Goal: Information Seeking & Learning: Compare options

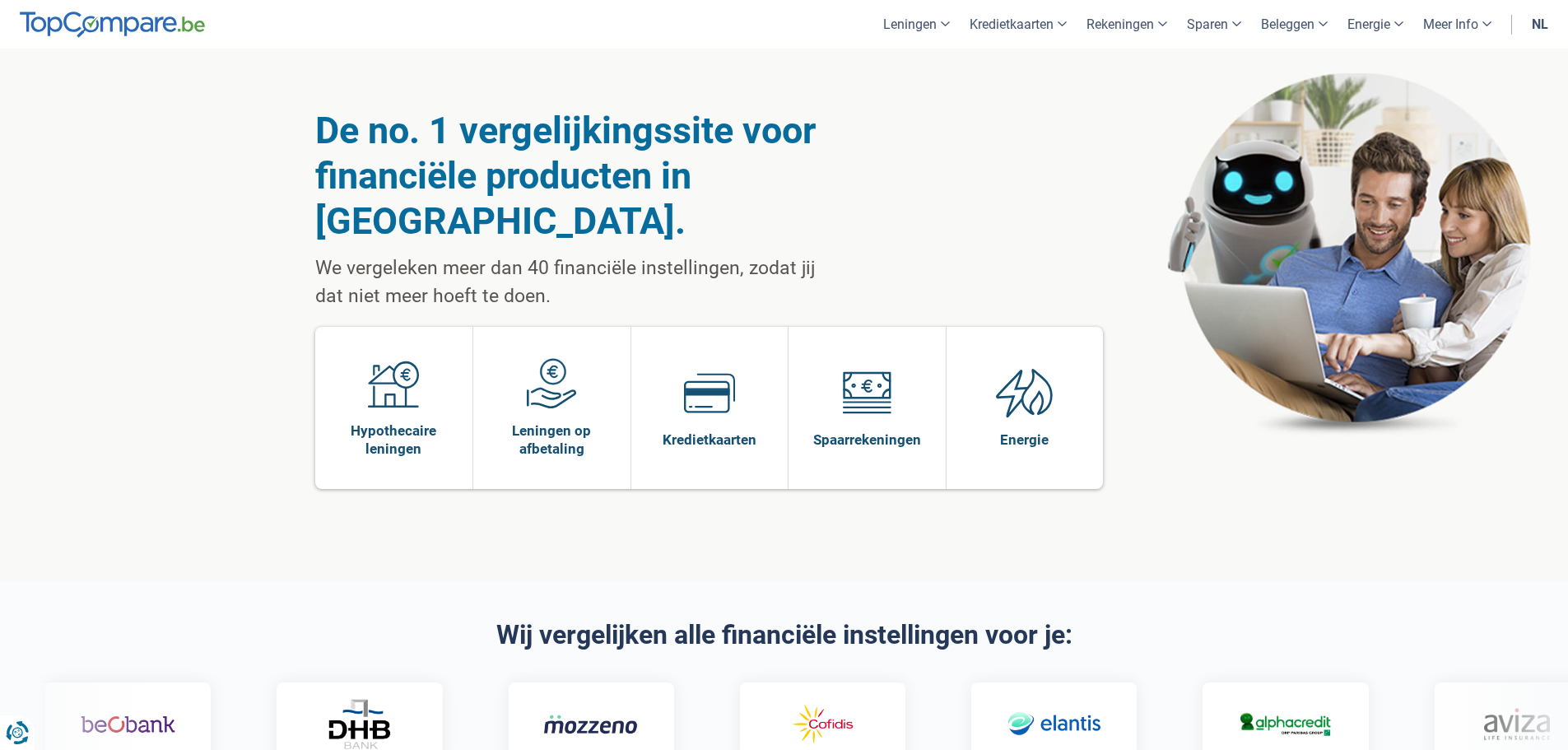
click at [1542, 26] on link "nl" at bounding box center [1540, 24] width 36 height 49
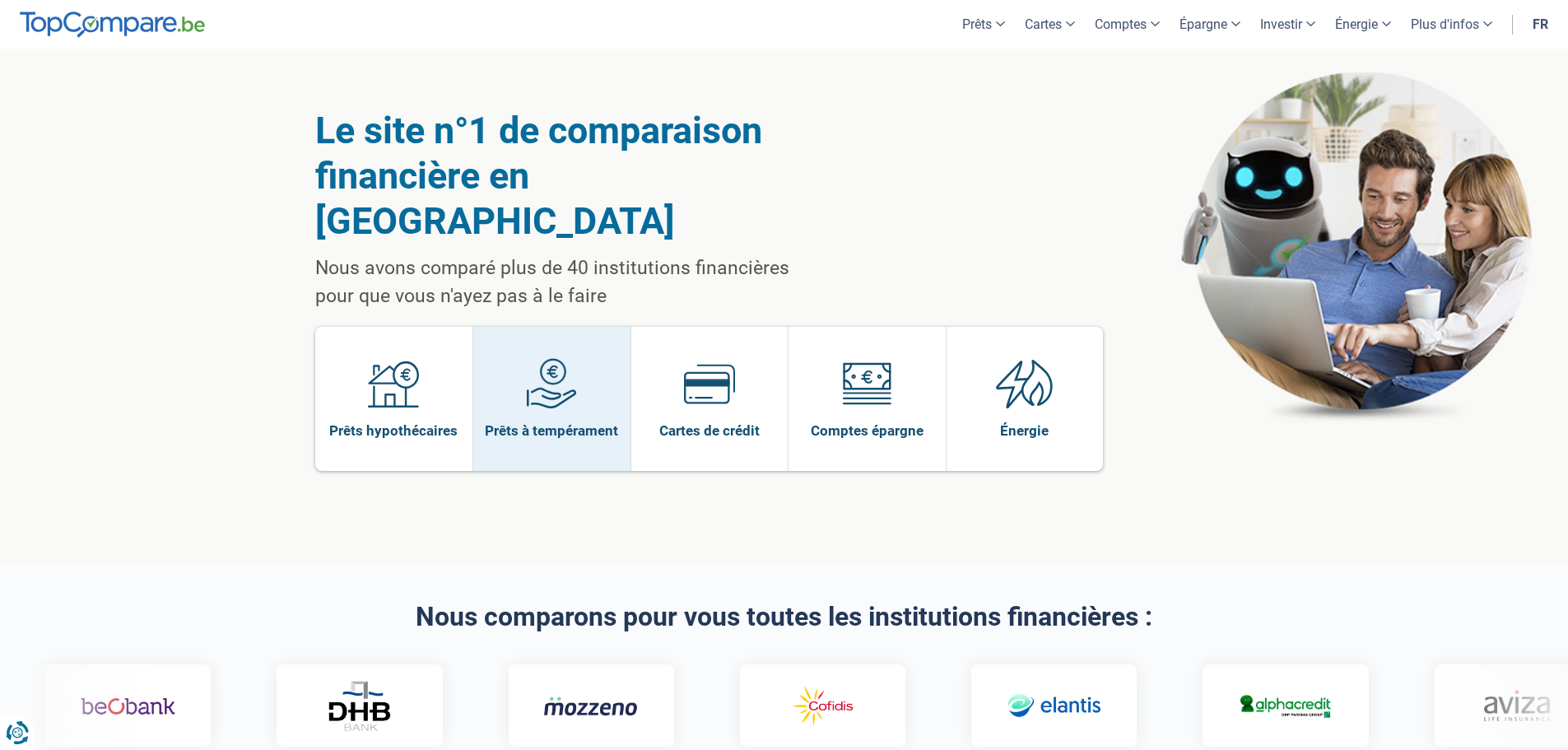
click at [550, 375] on span at bounding box center [551, 389] width 51 height 63
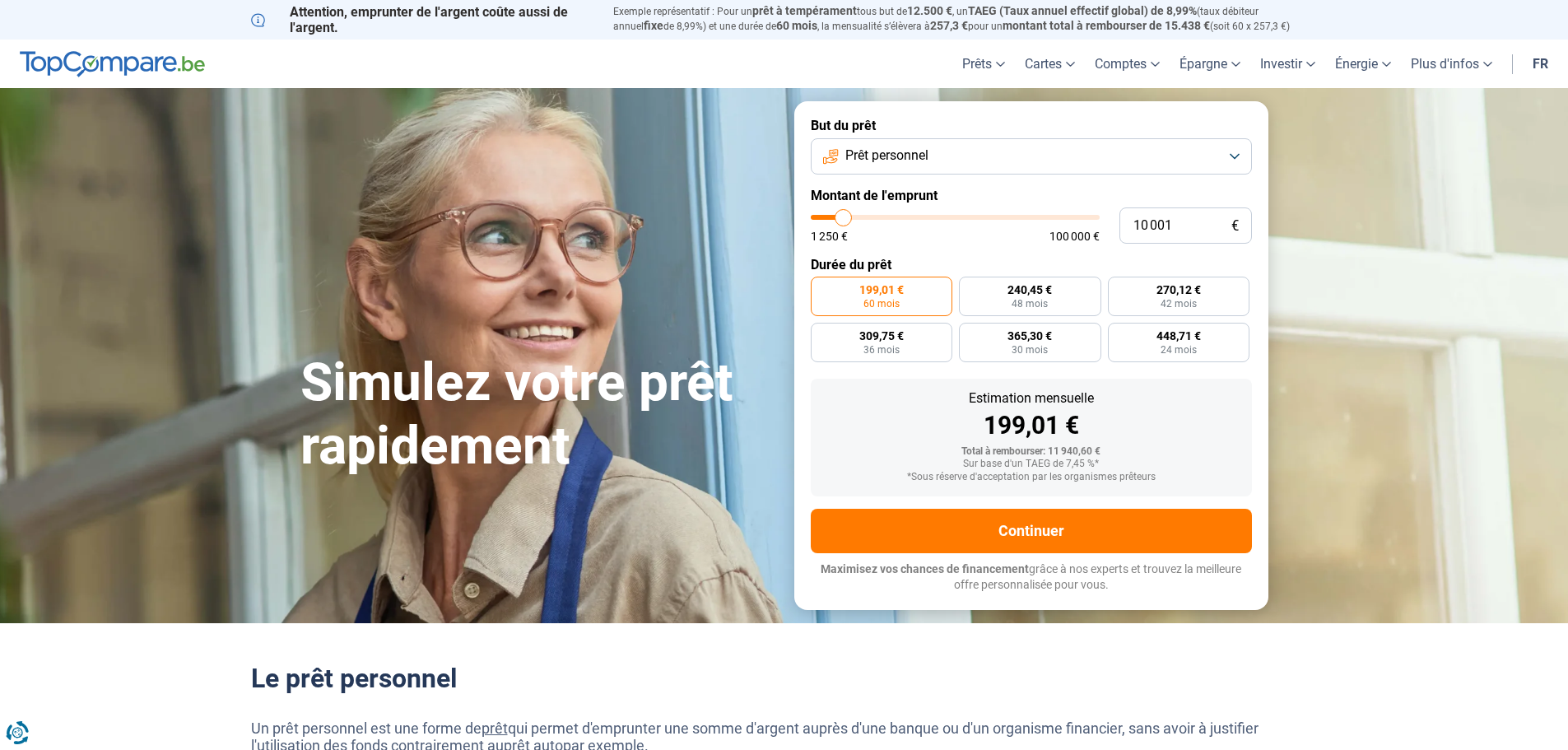
type input "9 000"
type input "9000"
type input "8 500"
type input "8500"
type input "8 250"
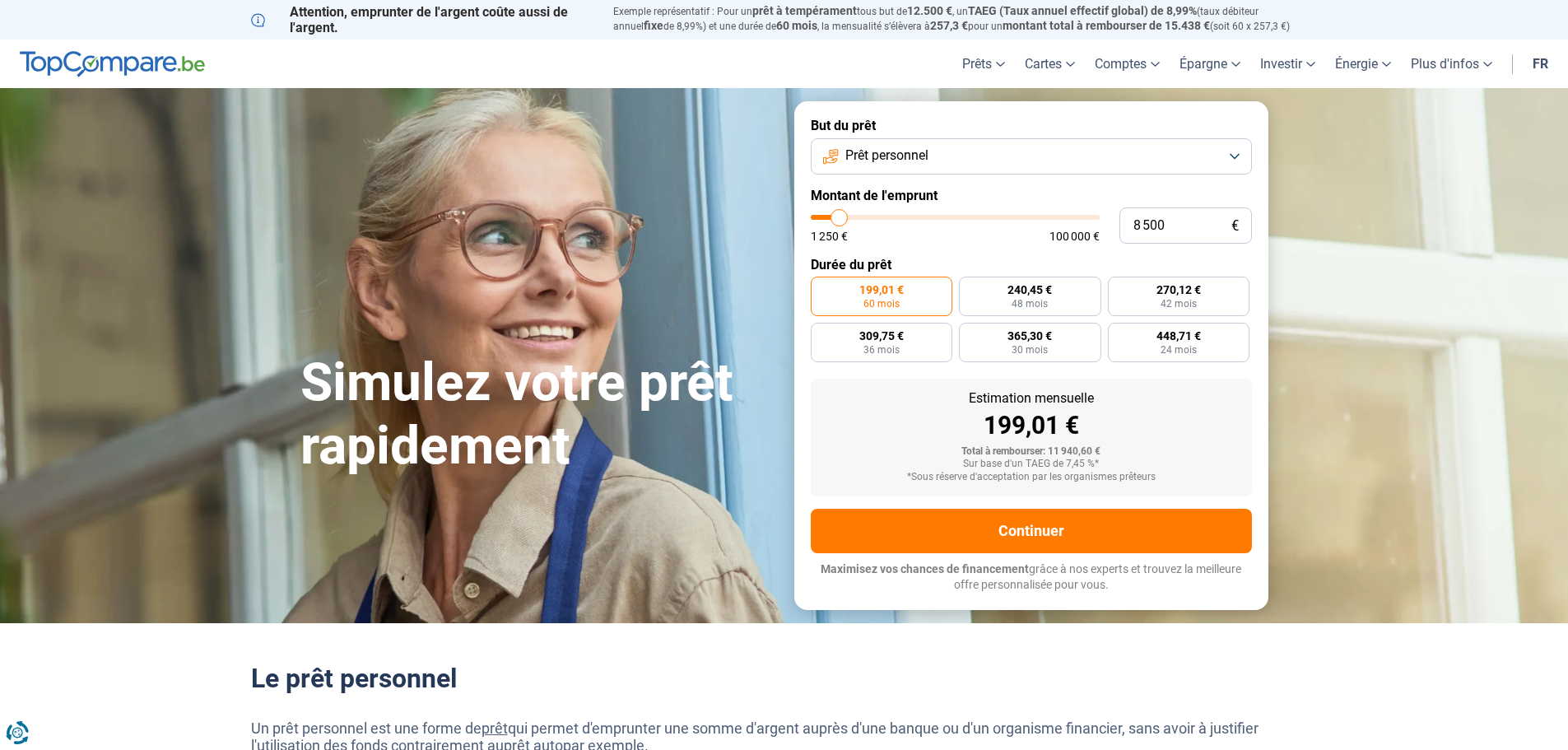
type input "8250"
type input "7 250"
type input "7250"
type input "6 500"
type input "6500"
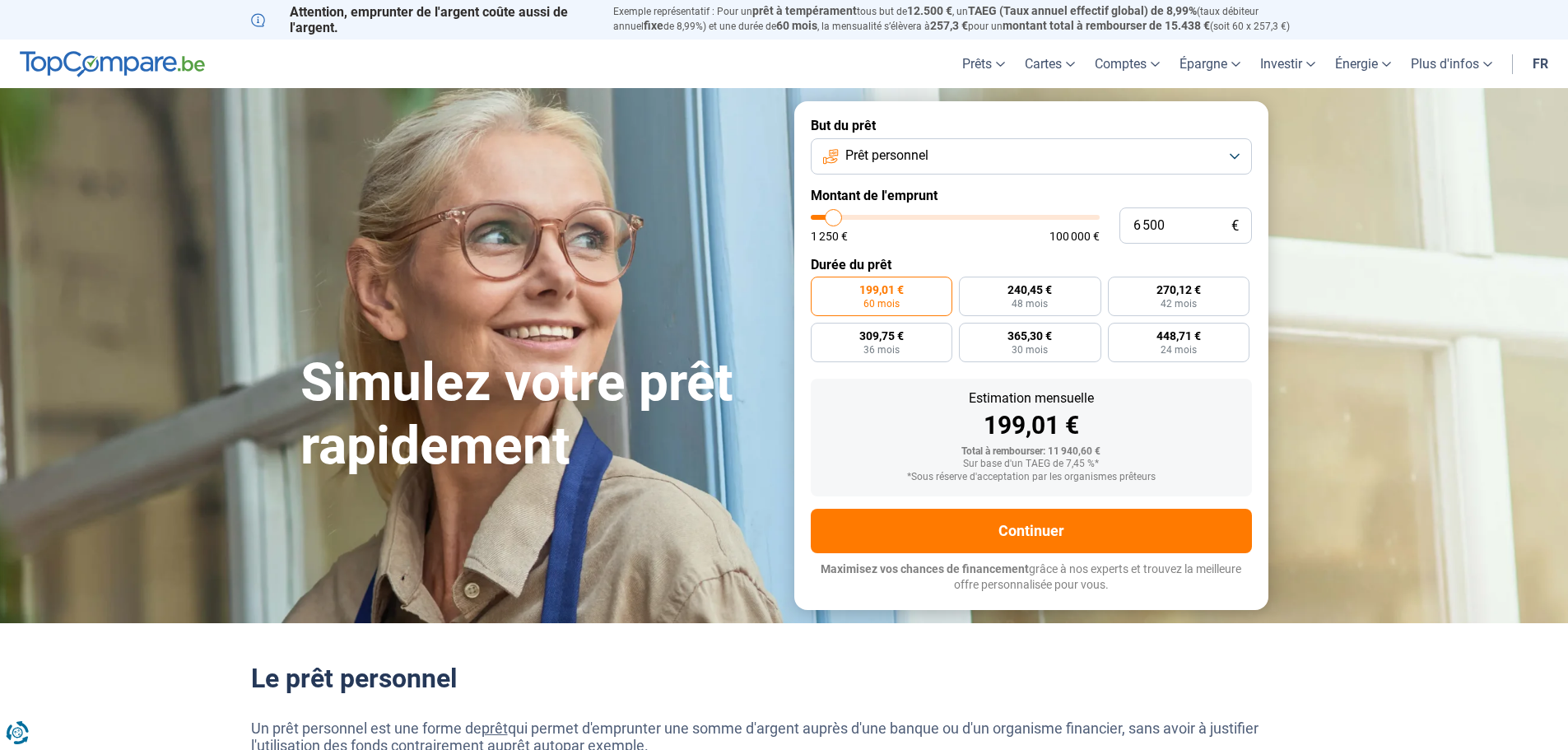
type input "5 500"
type input "5500"
type input "4 250"
type input "4250"
type input "3 500"
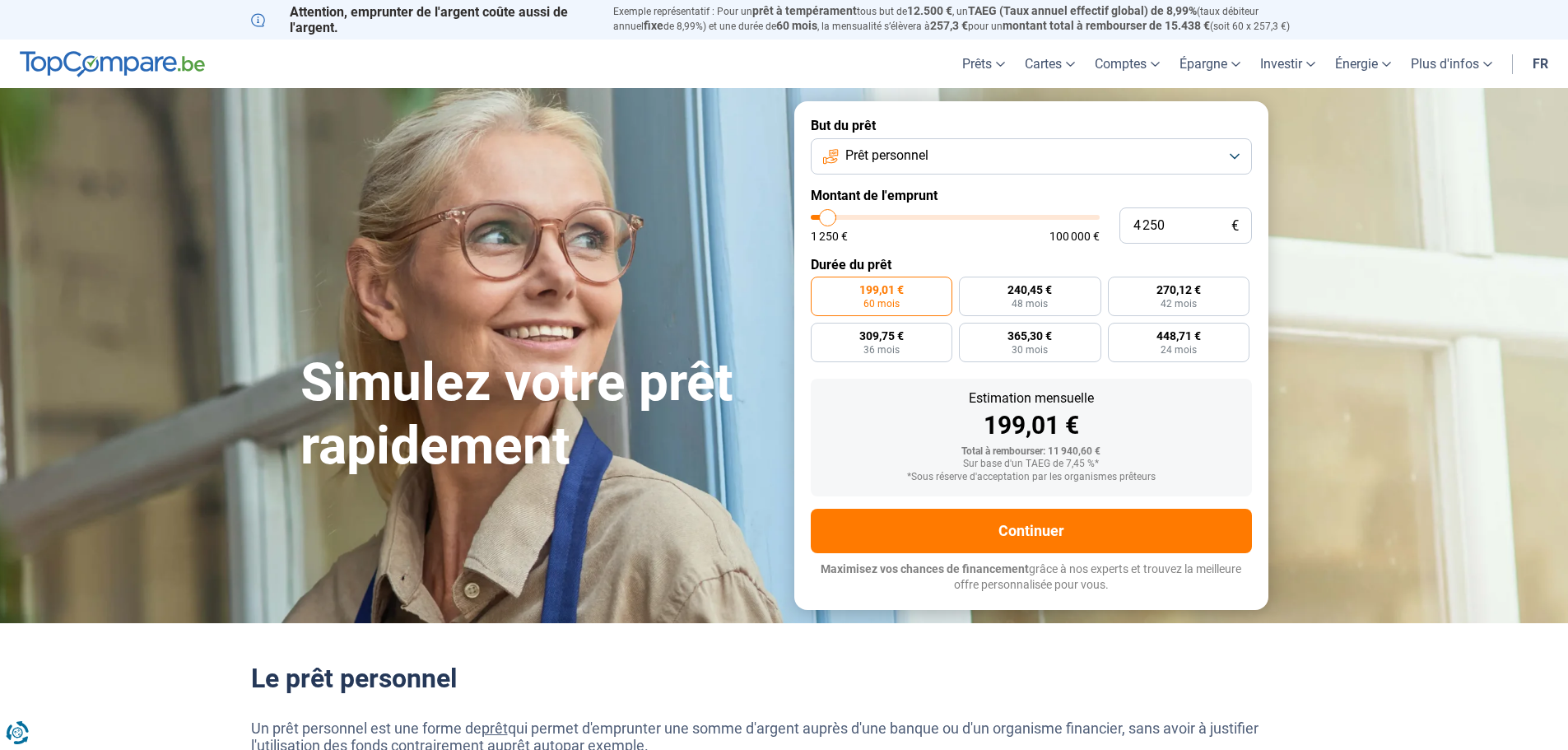
type input "3500"
type input "2 750"
type input "2750"
type input "2 500"
type input "2500"
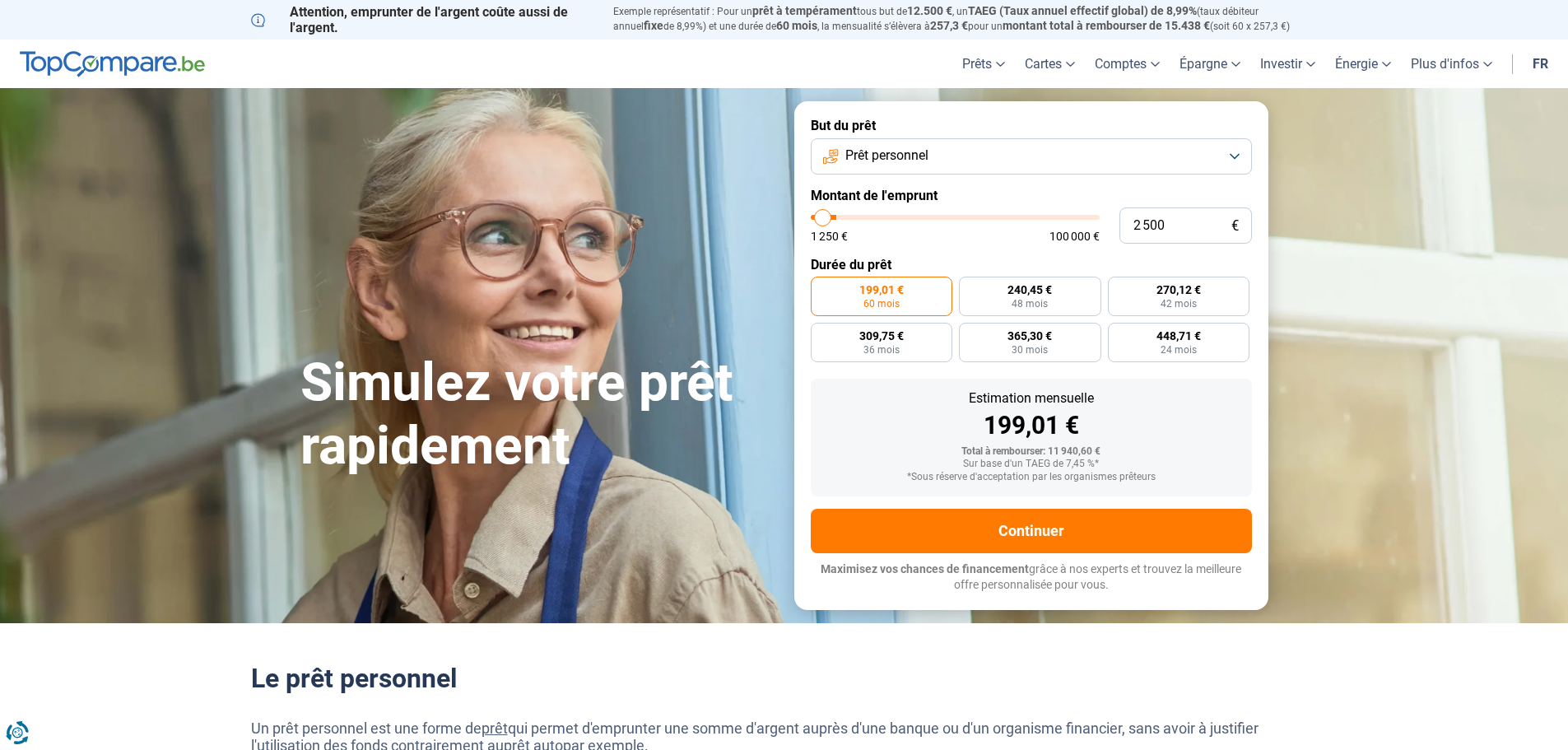
type input "2 250"
type input "2250"
type input "2 000"
type input "2000"
type input "1 500"
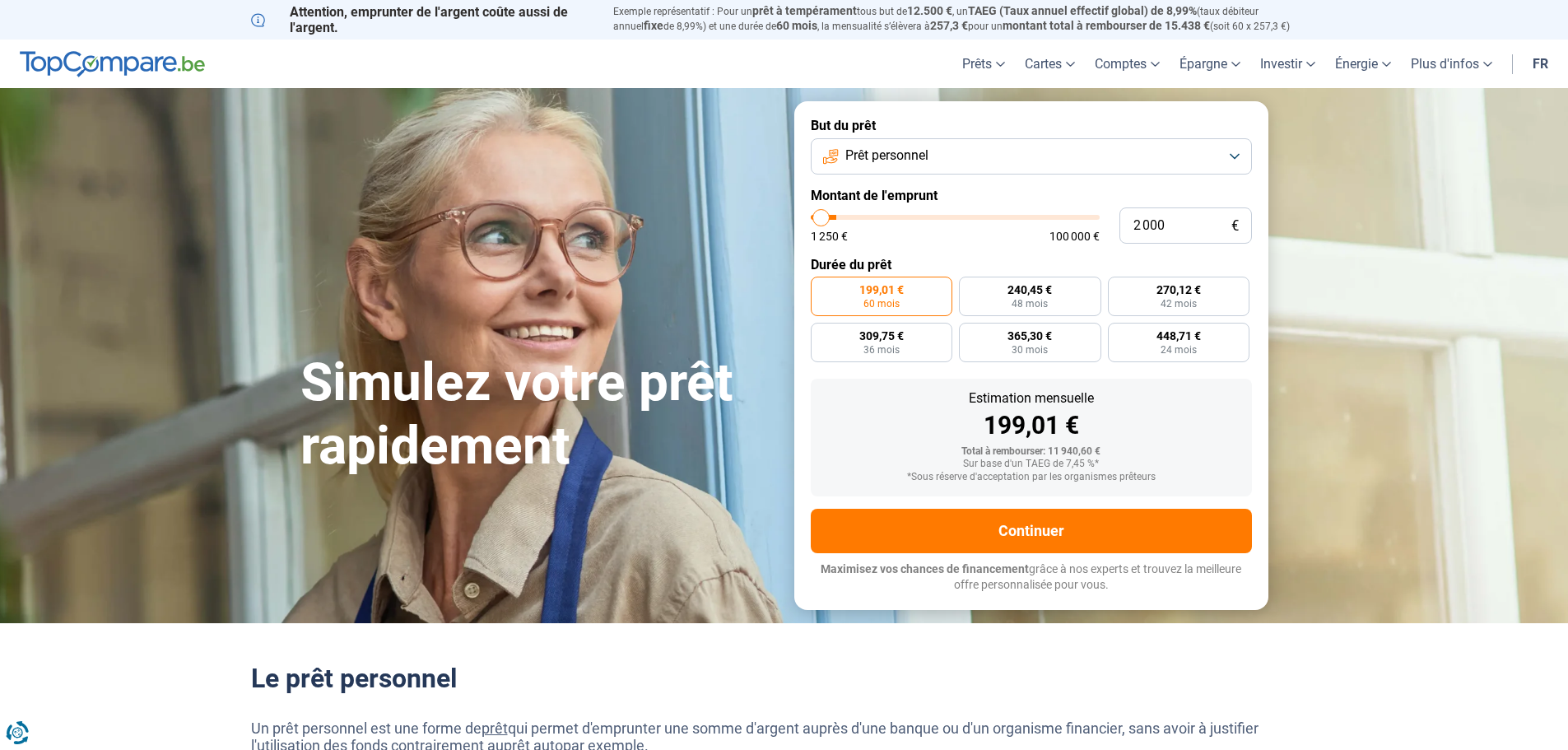
type input "1500"
type input "1 250"
drag, startPoint x: 842, startPoint y: 220, endPoint x: 802, endPoint y: 219, distance: 39.5
type input "1250"
click at [811, 219] on input "range" at bounding box center [955, 217] width 289 height 5
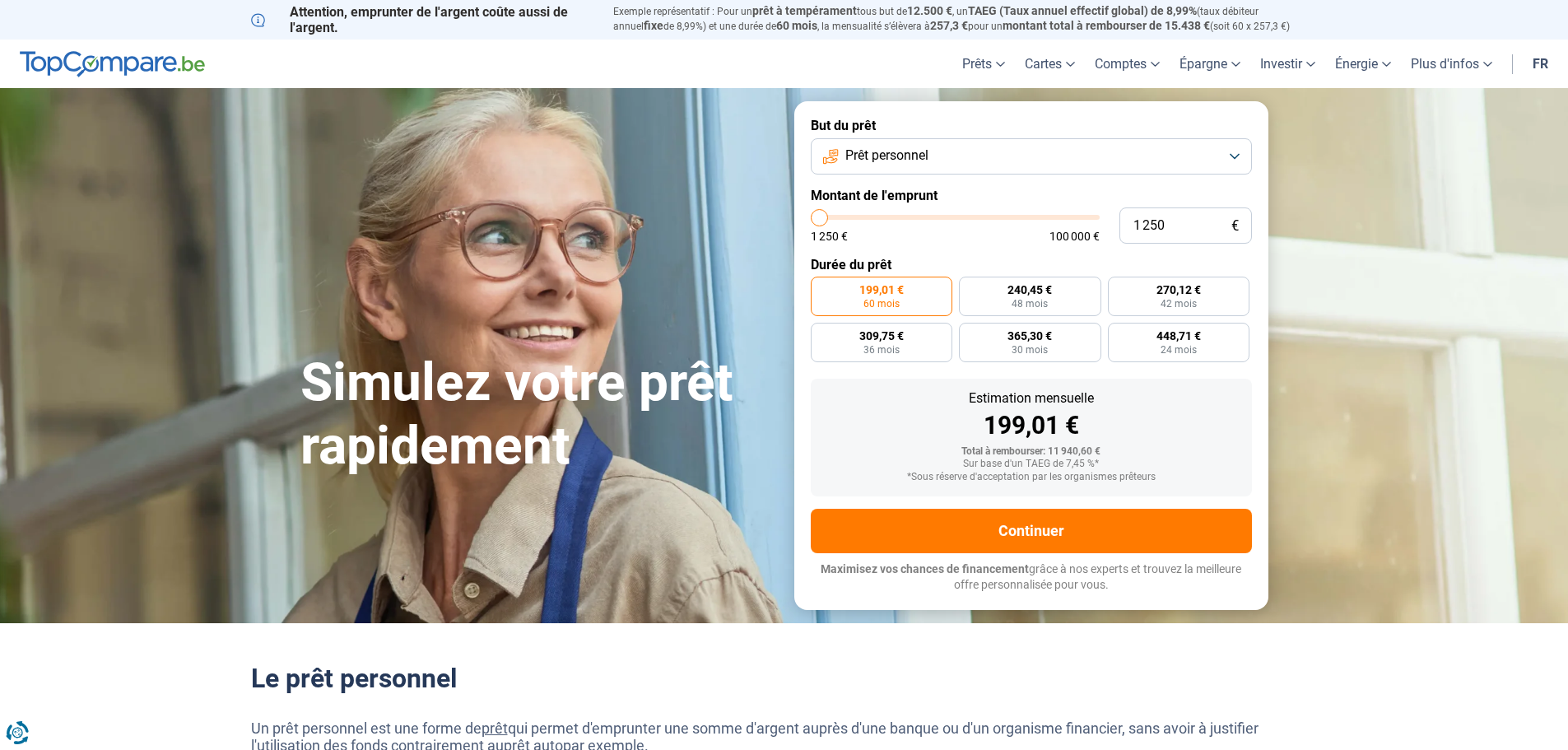
radio input "true"
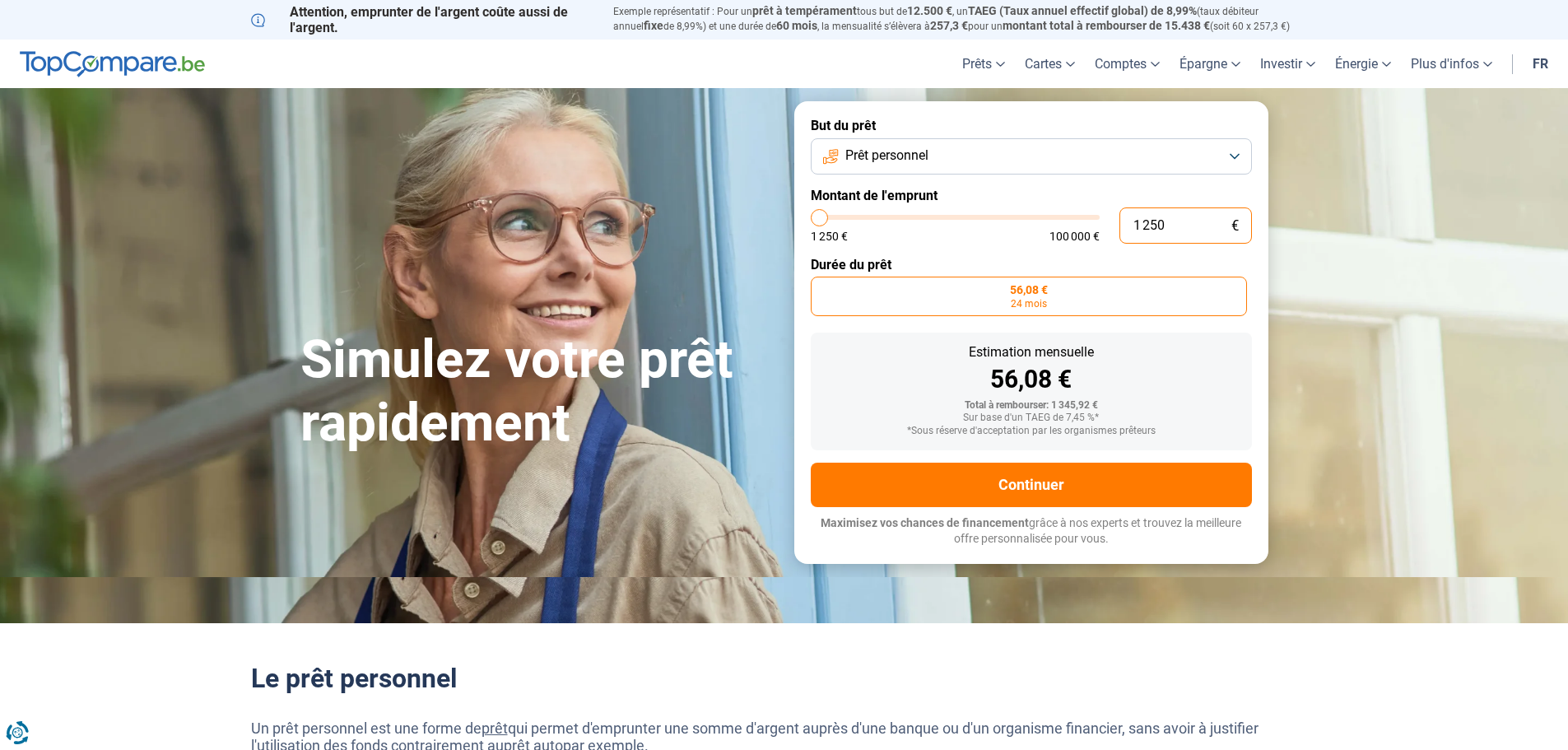
click at [1170, 221] on input "1 250" at bounding box center [1185, 225] width 133 height 36
type input "125"
type input "1250"
type input "12"
type input "1250"
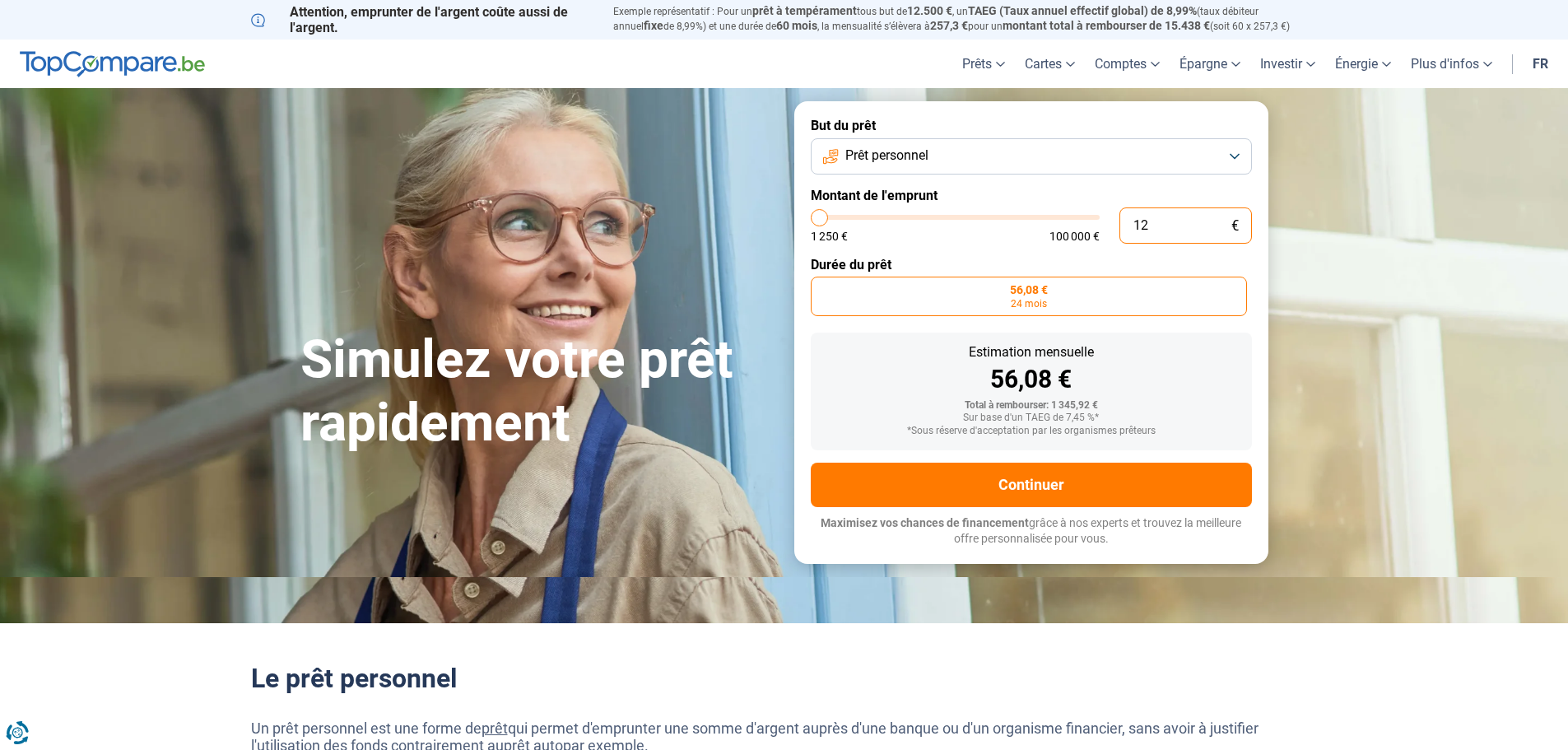
type input "1"
type input "1250"
type input "0"
type input "1250"
type input "2"
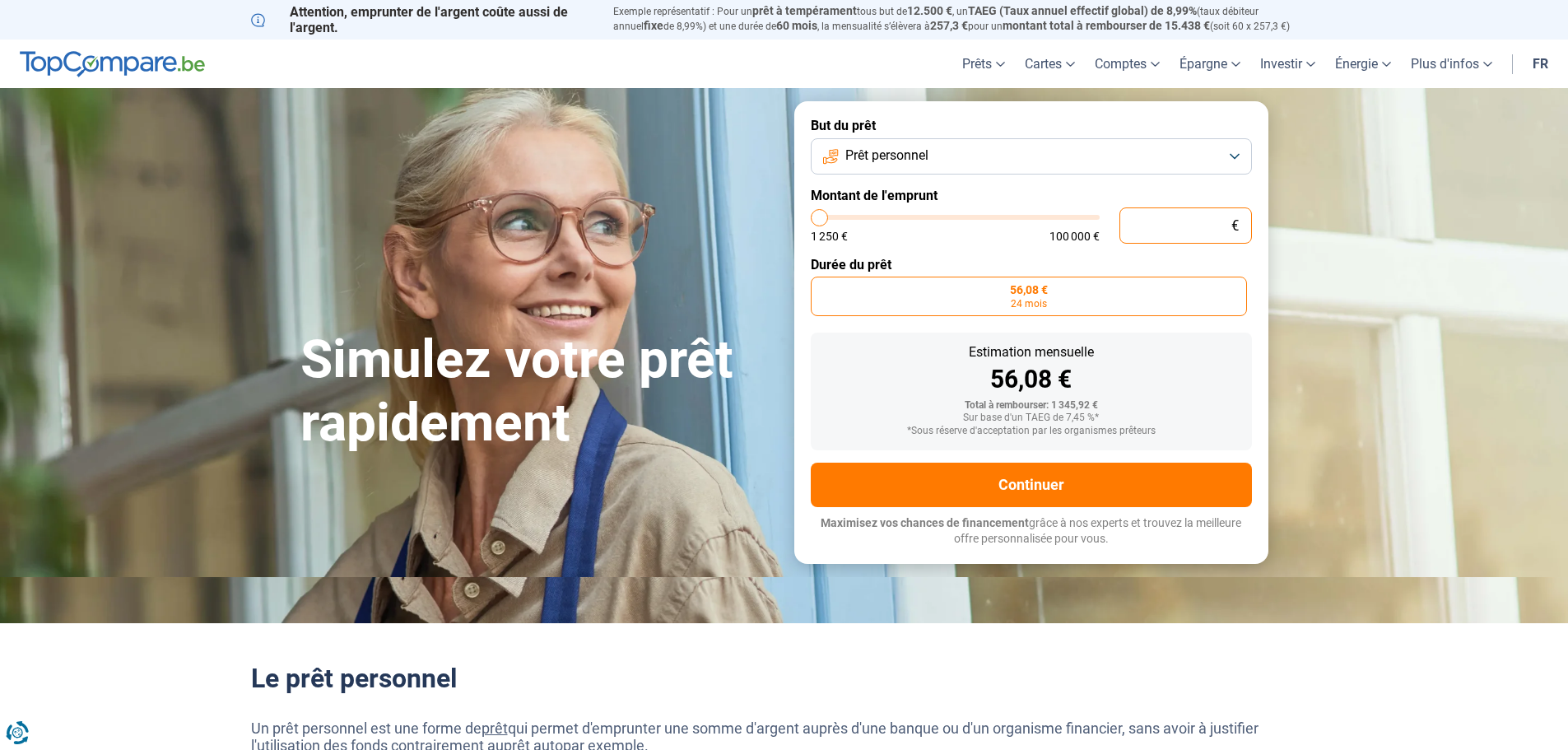
type input "1250"
type input "23"
type input "1250"
type input "238"
type input "1250"
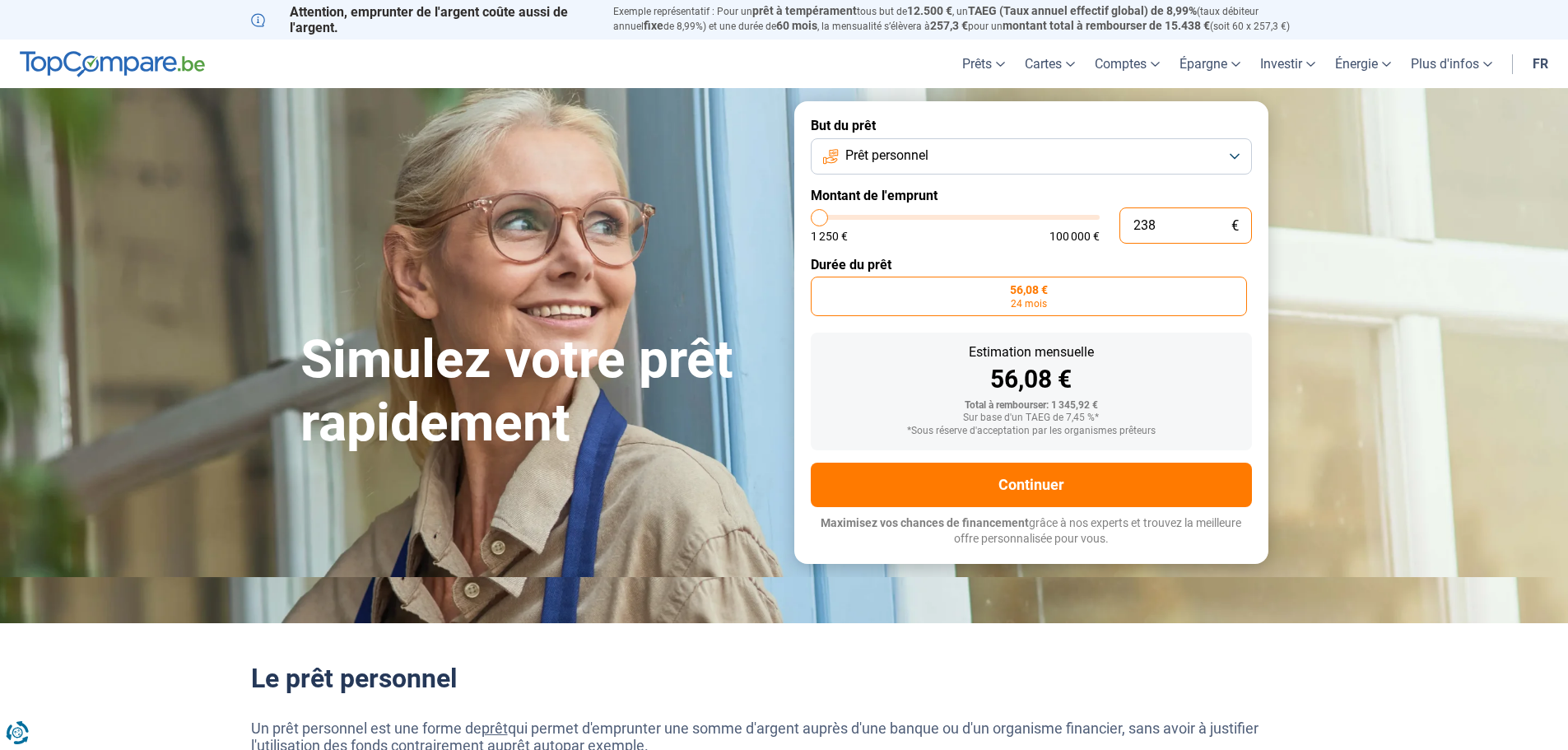
type input "2 380"
type input "2500"
type input "23 800"
type input "23750"
type input "238 000"
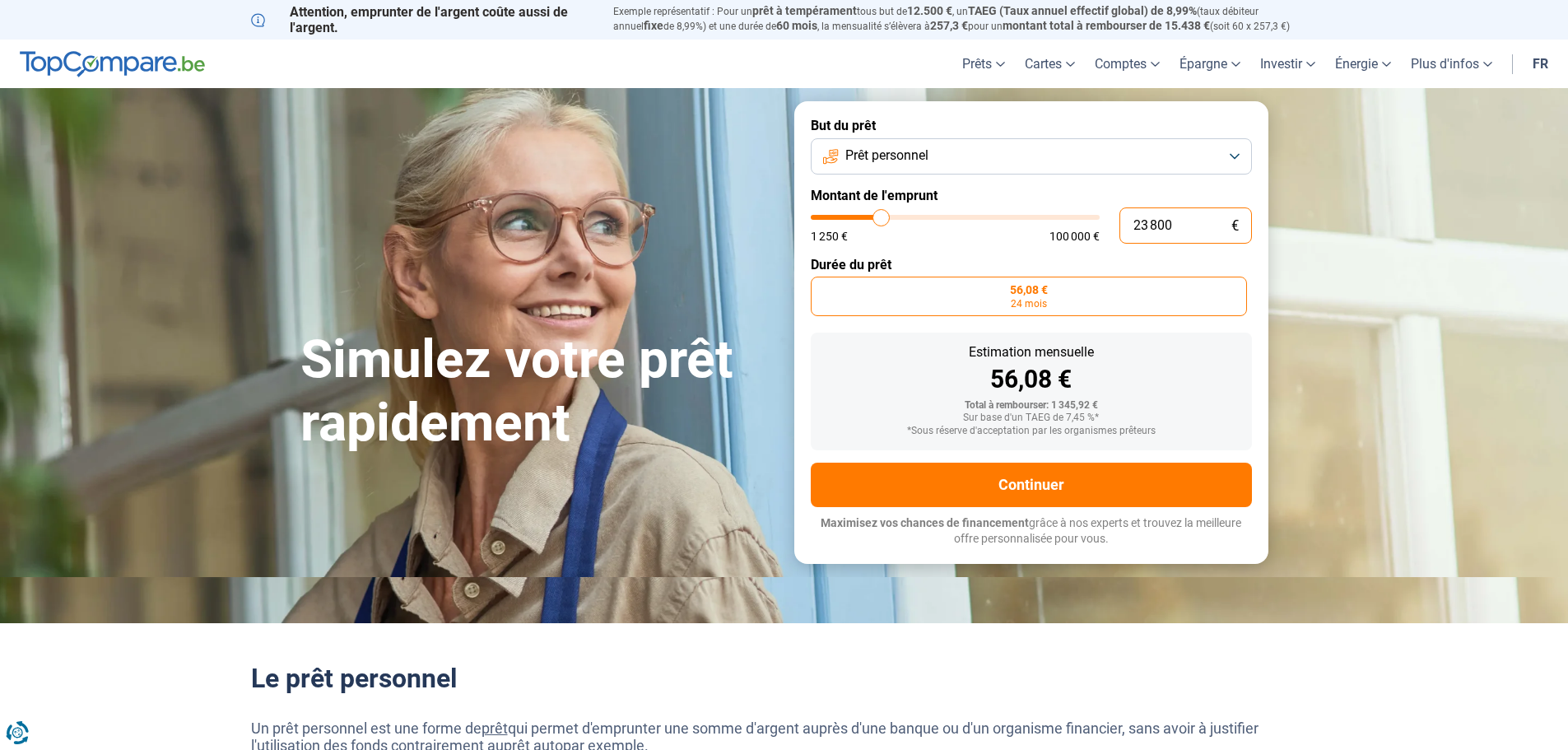
type input "100000"
type input "100 000"
type input "100000"
radio input "false"
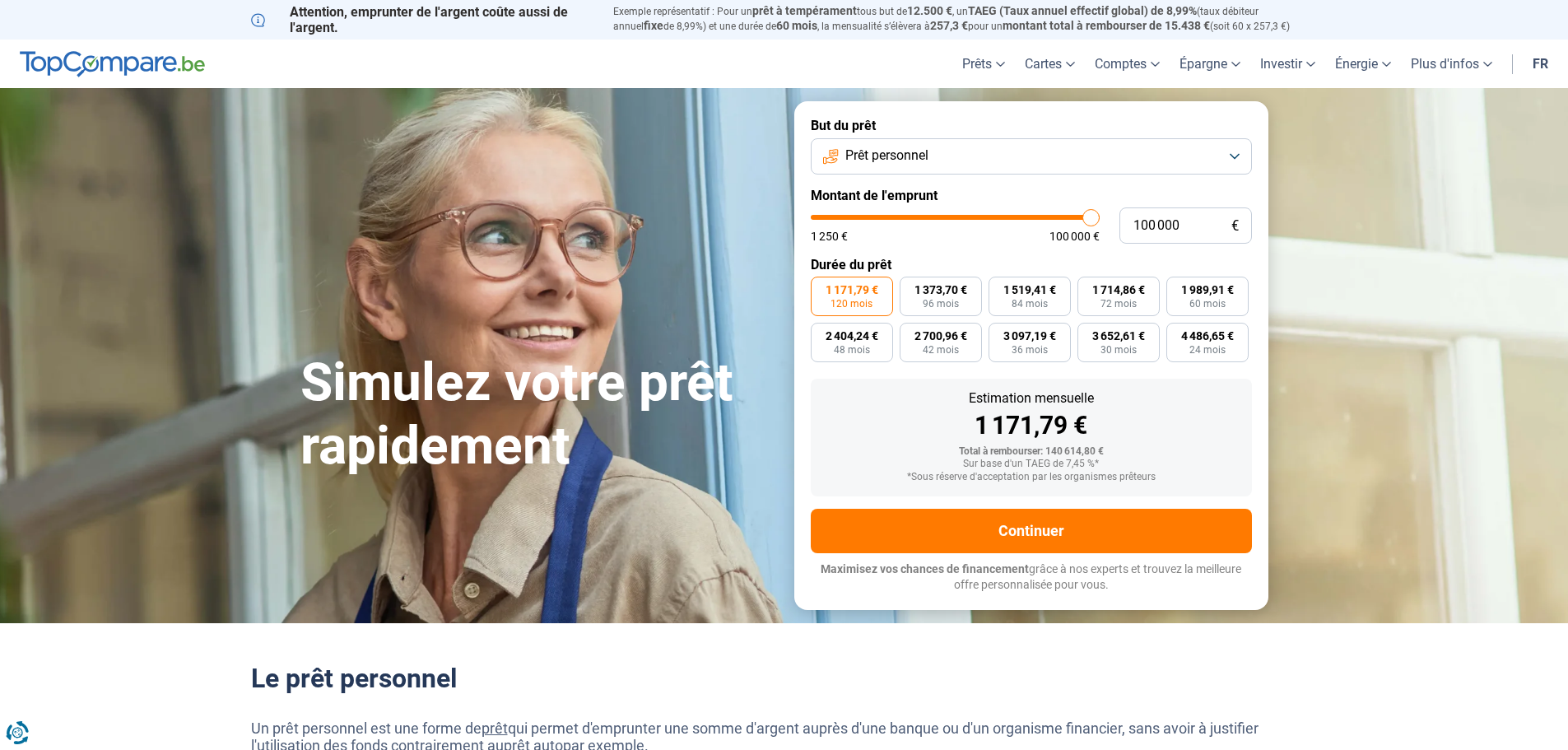
click at [977, 244] on form "But du prêt Prêt personnel Montant de l'emprunt 100 000 € 1 250 € 100 000 € Dur…" at bounding box center [1031, 355] width 474 height 508
drag, startPoint x: 1189, startPoint y: 226, endPoint x: 1120, endPoint y: 222, distance: 69.2
click at [1122, 222] on input "100 000" at bounding box center [1185, 225] width 133 height 36
type input "3"
type input "1250"
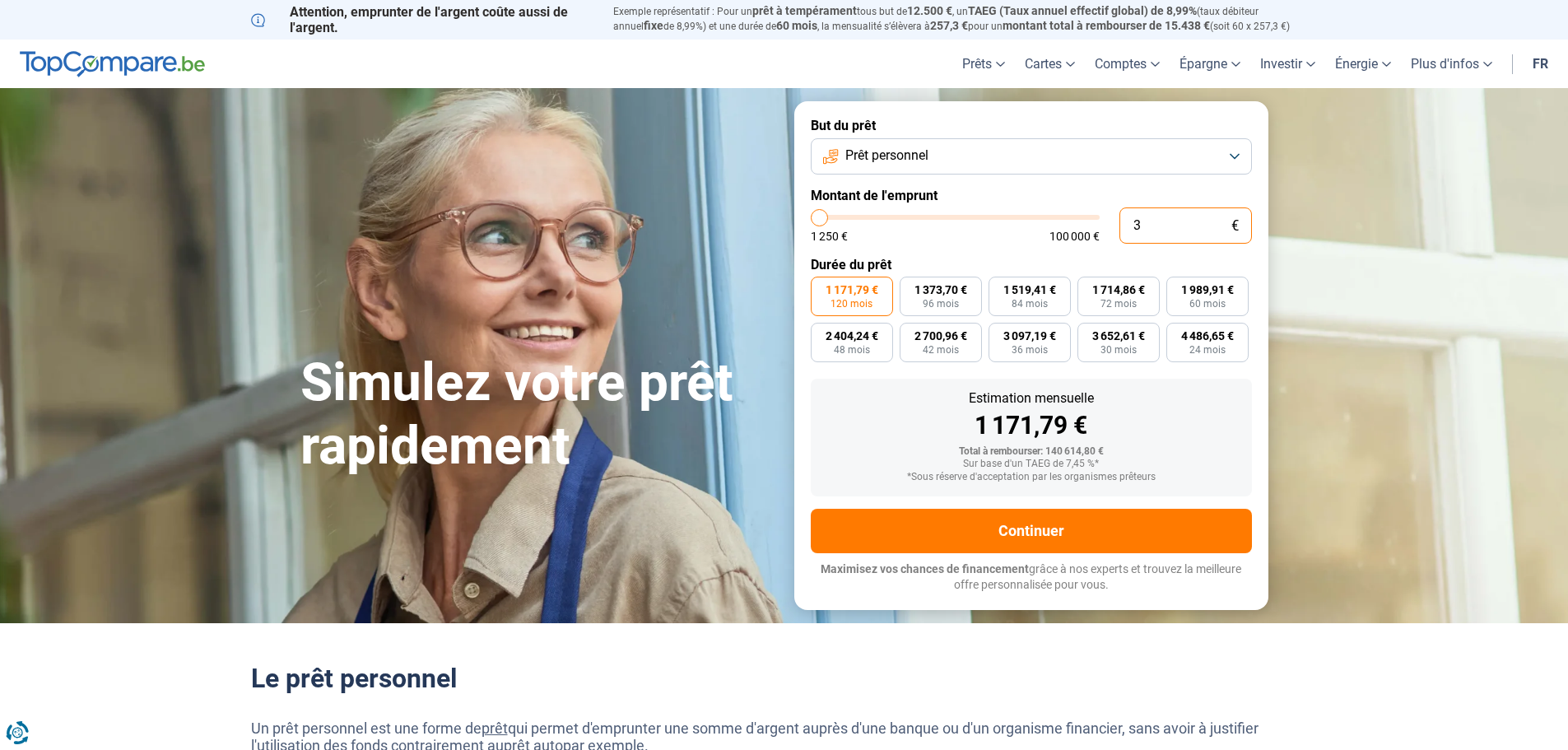
type input "38"
type input "1250"
type input "380"
type input "1250"
type input "3 800"
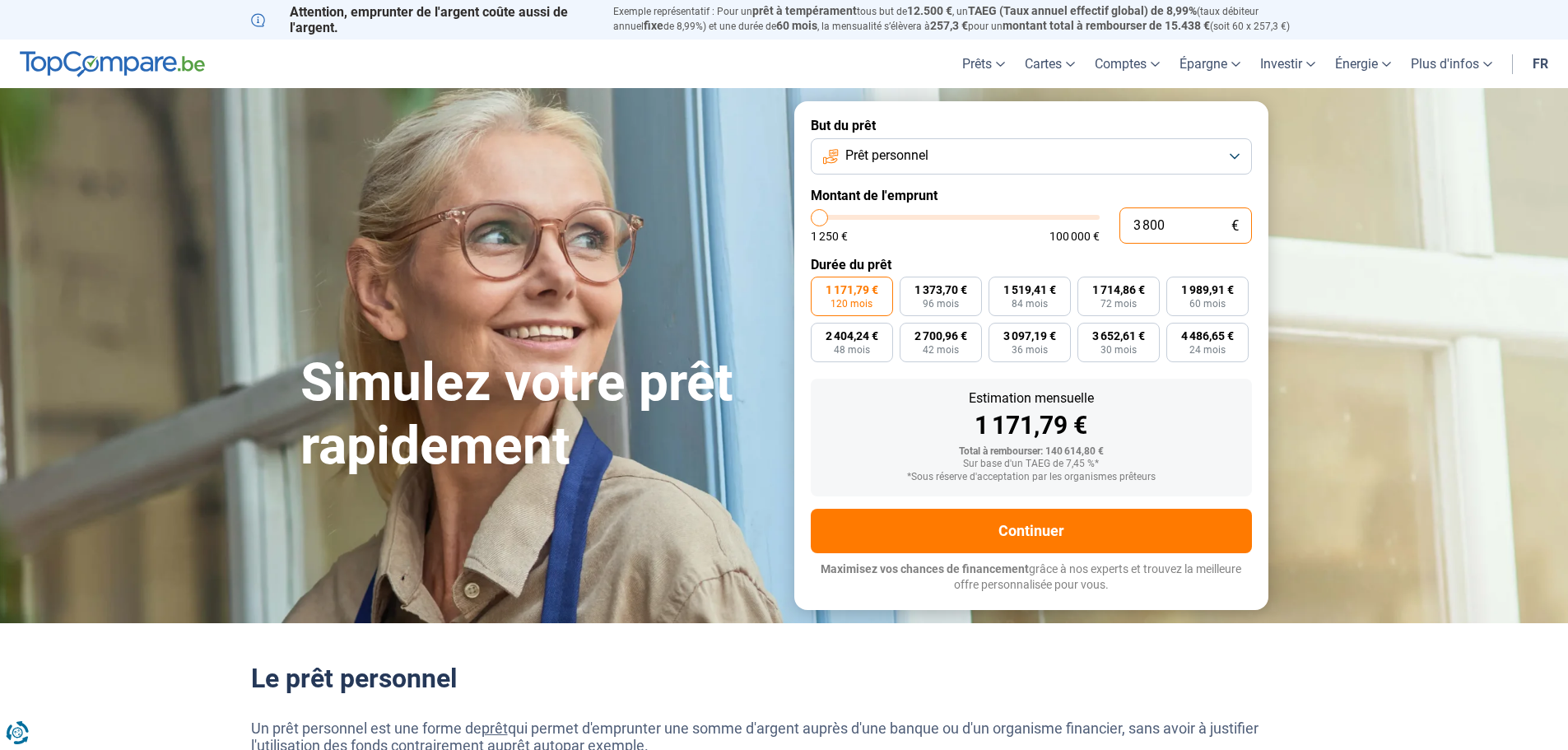
type input "3750"
type input "38 000"
type input "38000"
type input "38 000"
click at [962, 247] on form "But du prêt Prêt personnel Montant de l'emprunt 38 000 € 1 250 € 100 000 € Duré…" at bounding box center [1031, 355] width 474 height 508
